Goal: Book appointment/travel/reservation

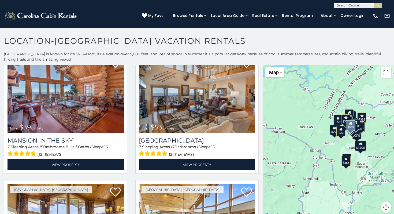
scroll to position [26, 0]
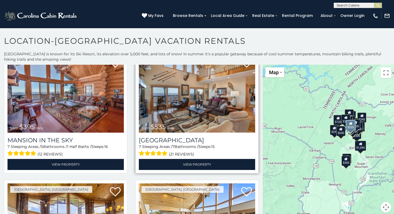
click at [159, 91] on img at bounding box center [197, 93] width 116 height 78
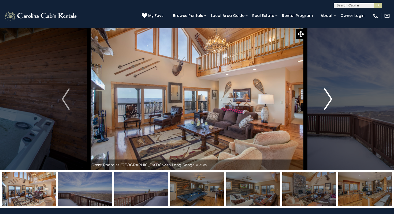
click at [327, 98] on img "Next" at bounding box center [329, 98] width 8 height 21
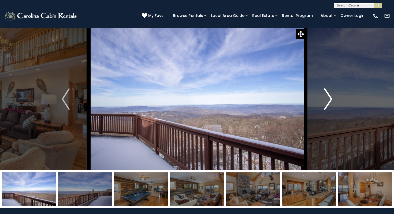
click at [327, 98] on img "Next" at bounding box center [329, 98] width 8 height 21
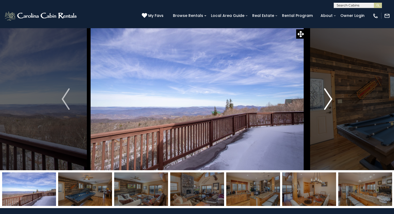
click at [327, 98] on img "Next" at bounding box center [329, 98] width 8 height 21
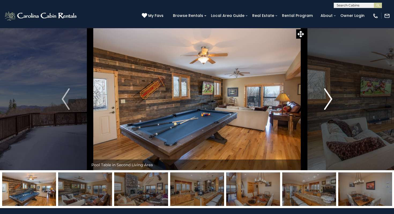
click at [327, 98] on img "Next" at bounding box center [329, 98] width 8 height 21
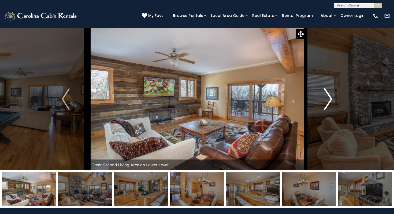
click at [327, 98] on img "Next" at bounding box center [329, 98] width 8 height 21
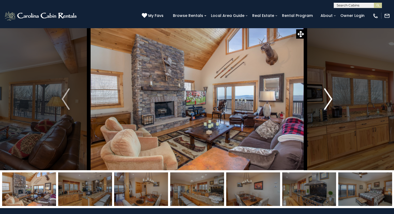
click at [327, 98] on img "Next" at bounding box center [329, 98] width 8 height 21
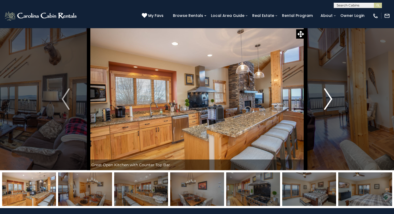
click at [327, 98] on img "Next" at bounding box center [329, 98] width 8 height 21
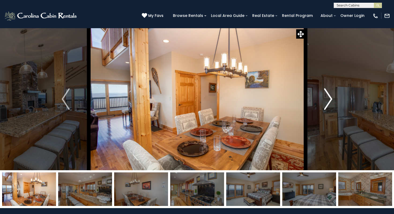
click at [327, 98] on img "Next" at bounding box center [329, 98] width 8 height 21
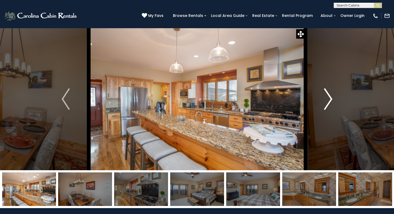
click at [327, 98] on img "Next" at bounding box center [329, 98] width 8 height 21
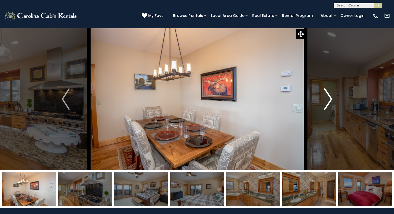
click at [327, 98] on img "Next" at bounding box center [329, 98] width 8 height 21
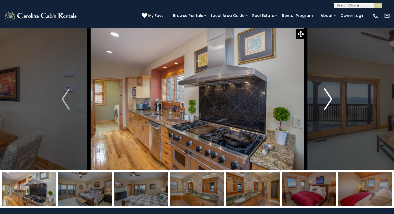
click at [327, 98] on img "Next" at bounding box center [329, 98] width 8 height 21
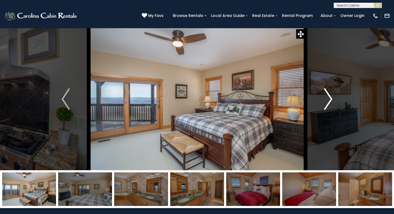
click at [324, 108] on button "Next" at bounding box center [329, 99] width 46 height 142
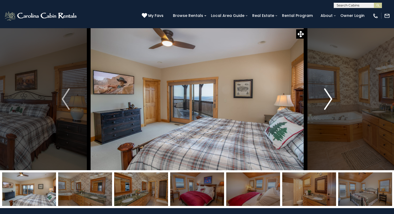
click at [324, 108] on button "Next" at bounding box center [329, 99] width 46 height 142
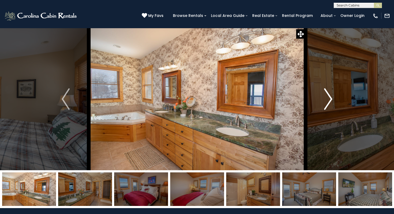
click at [324, 108] on button "Next" at bounding box center [329, 99] width 46 height 142
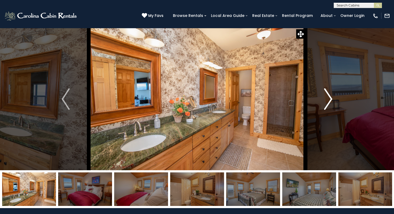
click at [324, 108] on button "Next" at bounding box center [329, 99] width 46 height 142
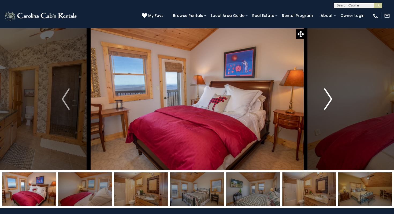
click at [324, 108] on button "Next" at bounding box center [329, 99] width 46 height 142
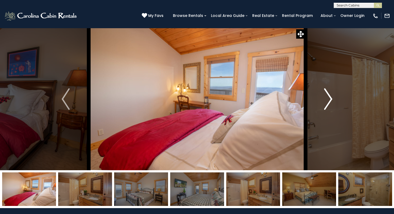
click at [324, 108] on button "Next" at bounding box center [329, 99] width 46 height 142
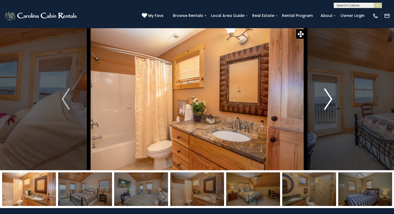
click at [324, 108] on button "Next" at bounding box center [329, 99] width 46 height 142
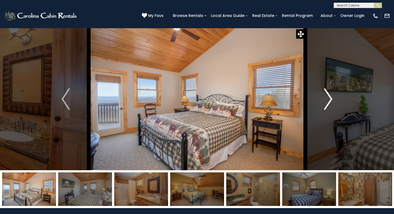
click at [324, 108] on button "Next" at bounding box center [329, 99] width 46 height 142
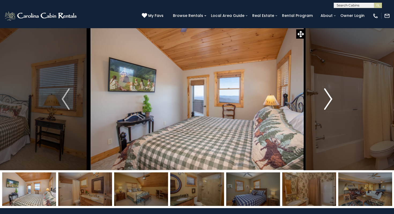
click at [324, 108] on button "Next" at bounding box center [329, 99] width 46 height 142
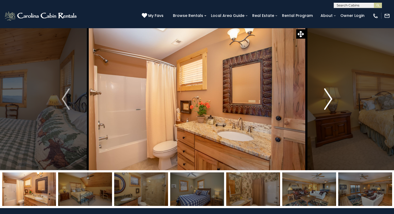
click at [324, 108] on button "Next" at bounding box center [329, 99] width 46 height 142
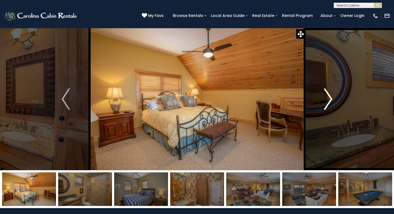
click at [324, 108] on button "Next" at bounding box center [329, 99] width 46 height 142
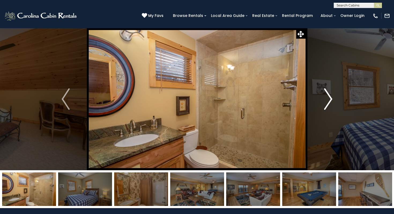
click at [324, 108] on button "Next" at bounding box center [329, 99] width 46 height 142
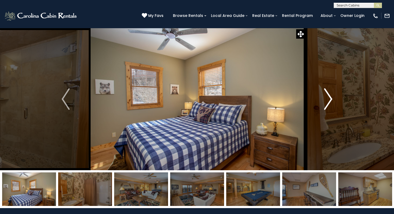
click at [324, 108] on button "Next" at bounding box center [329, 99] width 46 height 142
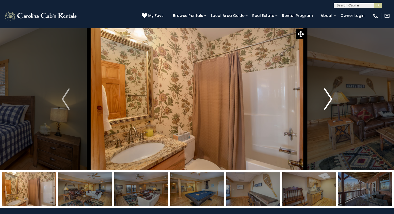
click at [324, 108] on button "Next" at bounding box center [329, 99] width 46 height 142
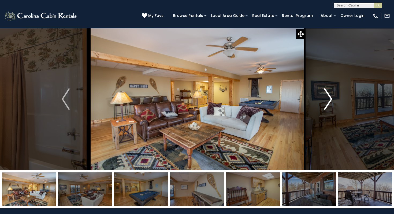
click at [324, 108] on button "Next" at bounding box center [329, 99] width 46 height 142
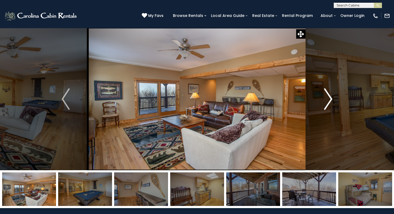
click at [324, 108] on button "Next" at bounding box center [329, 99] width 46 height 142
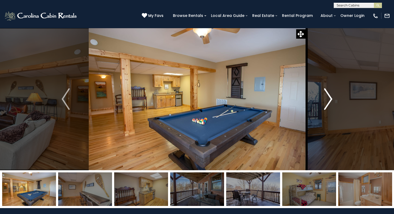
click at [324, 108] on button "Next" at bounding box center [329, 99] width 46 height 142
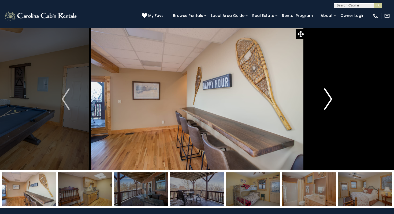
click at [324, 108] on button "Next" at bounding box center [329, 99] width 46 height 142
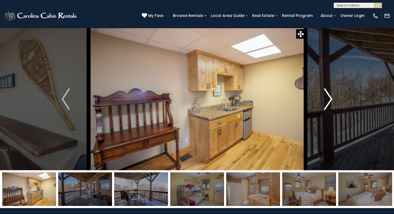
click at [324, 108] on button "Next" at bounding box center [329, 99] width 46 height 142
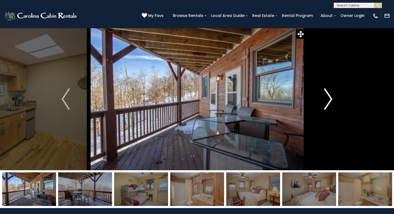
click at [324, 108] on button "Next" at bounding box center [329, 99] width 46 height 142
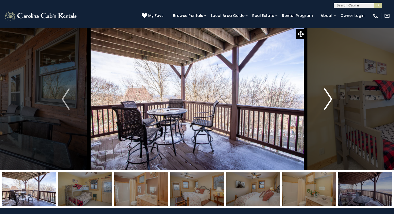
click at [324, 108] on button "Next" at bounding box center [329, 99] width 46 height 142
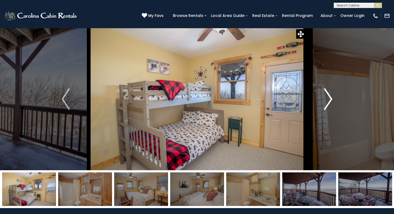
click at [324, 108] on button "Next" at bounding box center [329, 99] width 46 height 142
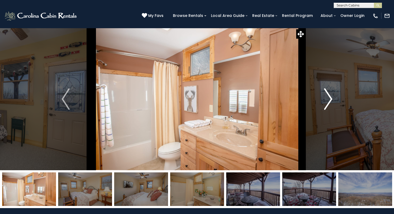
click at [324, 108] on button "Next" at bounding box center [329, 99] width 46 height 142
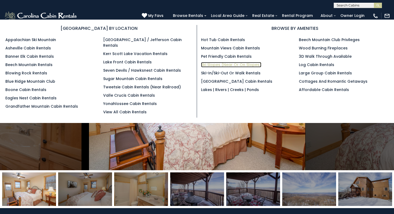
click at [203, 65] on link "Ski Slopes (Near or On Slopes)" at bounding box center [231, 64] width 60 height 5
